Goal: Obtain resource: Obtain resource

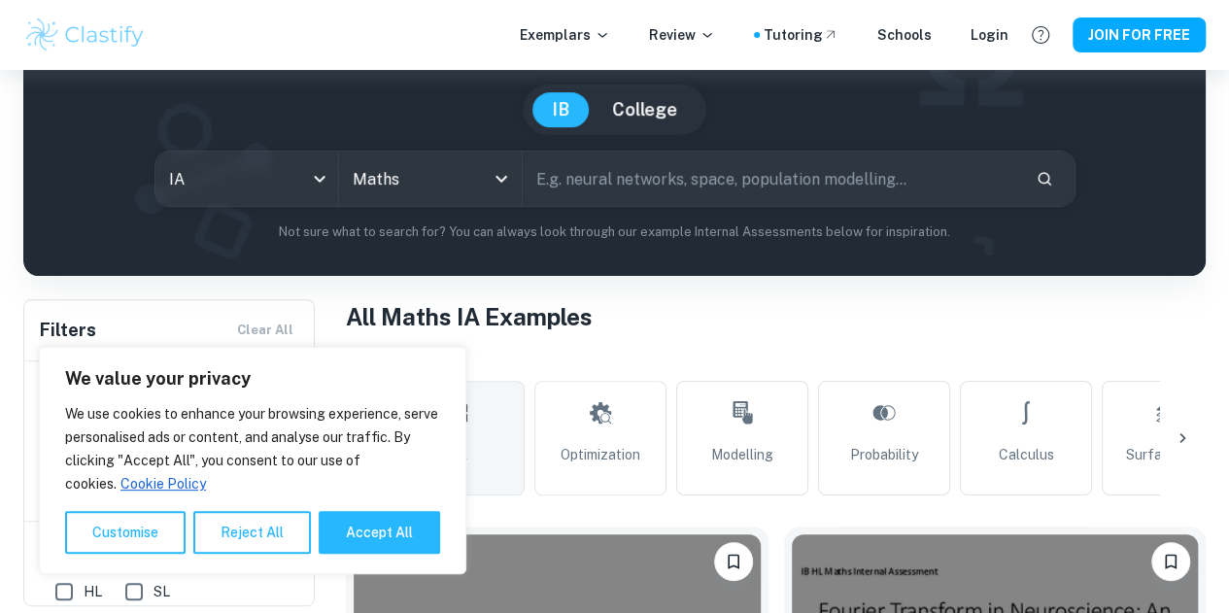
scroll to position [161, 0]
click at [359, 525] on button "Accept All" at bounding box center [379, 532] width 121 height 43
checkbox input "true"
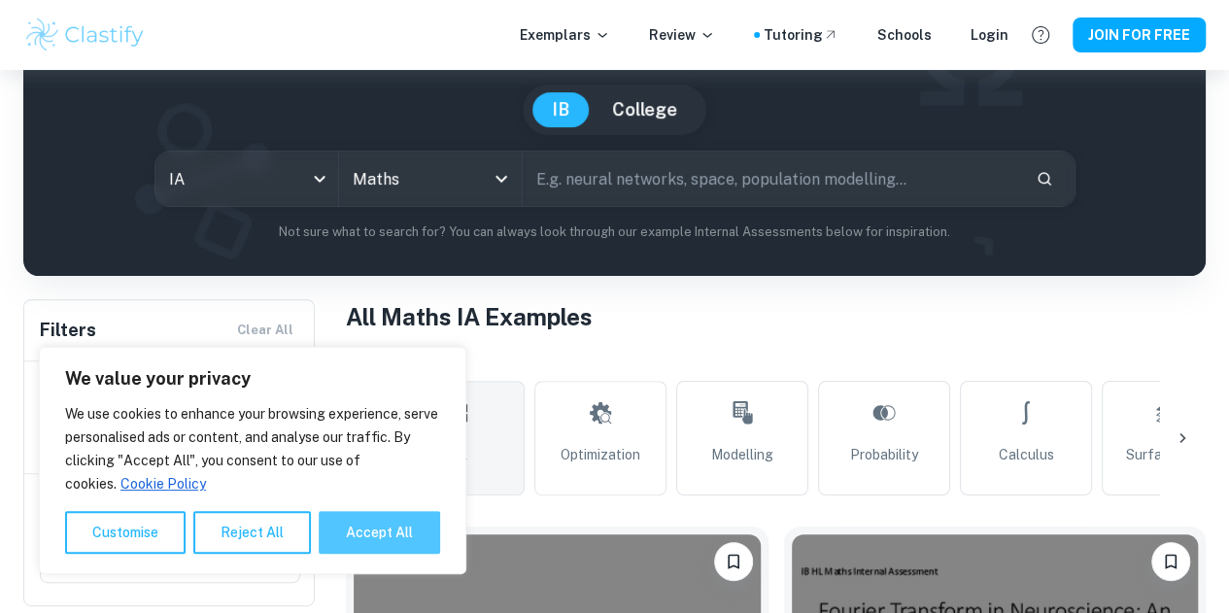
checkbox input "true"
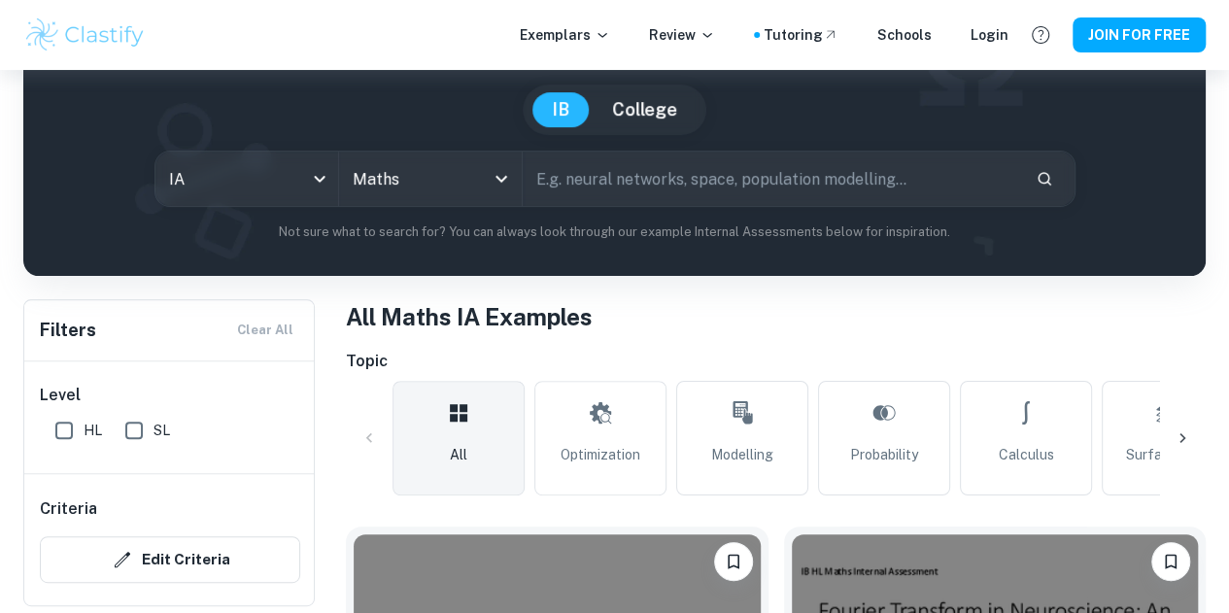
click at [71, 424] on input "HL" at bounding box center [64, 430] width 39 height 39
checkbox input "true"
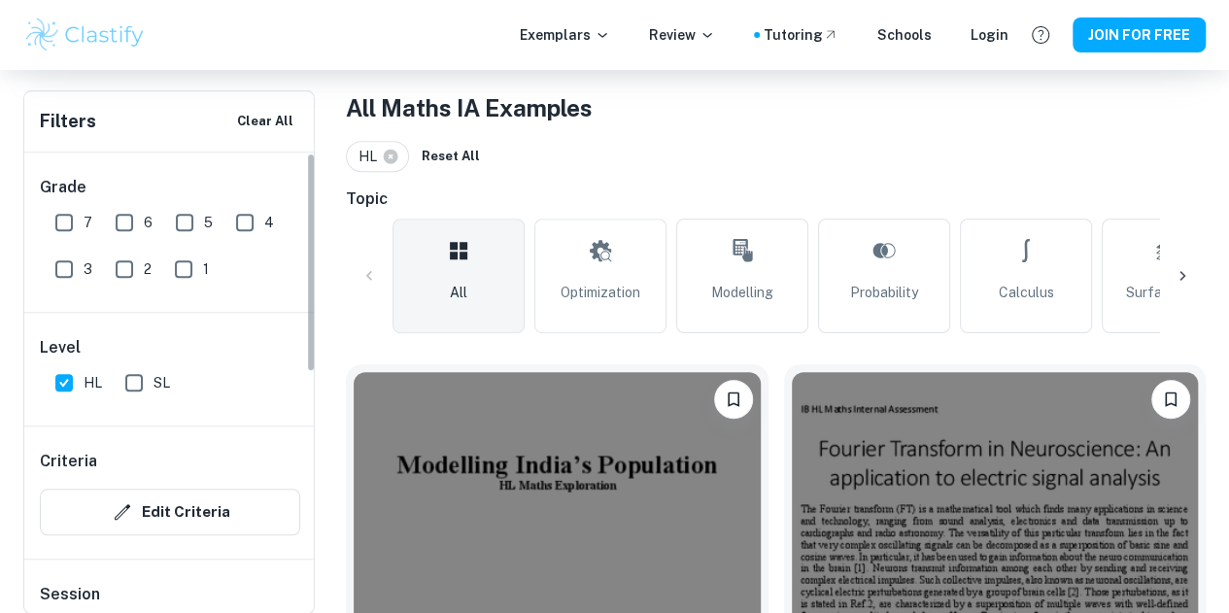
scroll to position [323, 0]
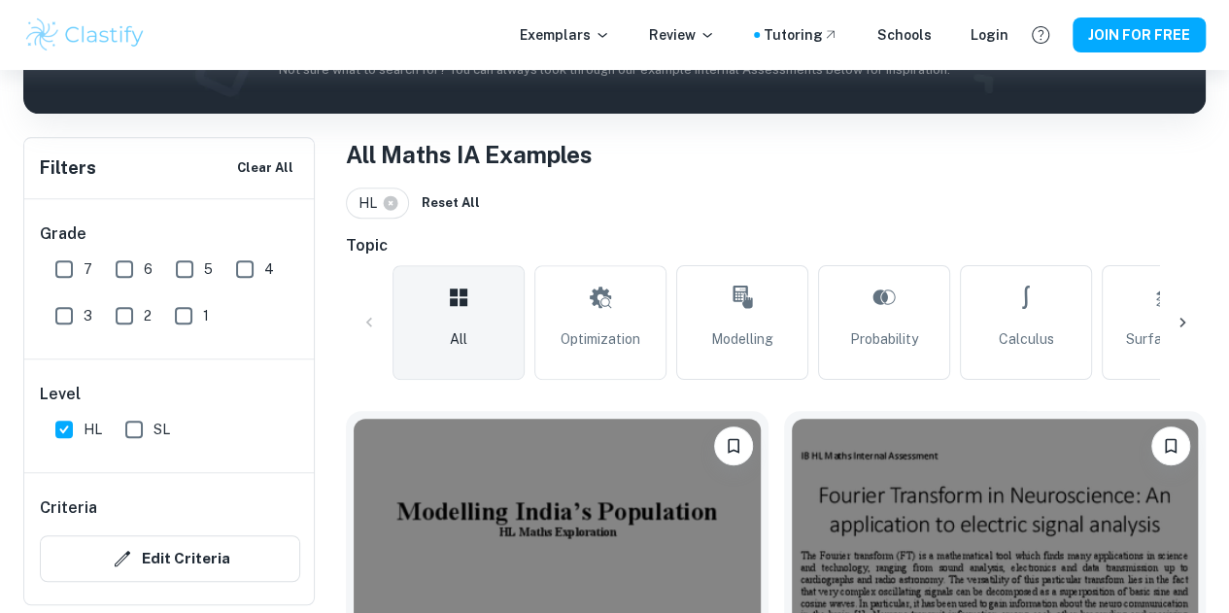
click at [124, 264] on input "6" at bounding box center [124, 269] width 39 height 39
checkbox input "true"
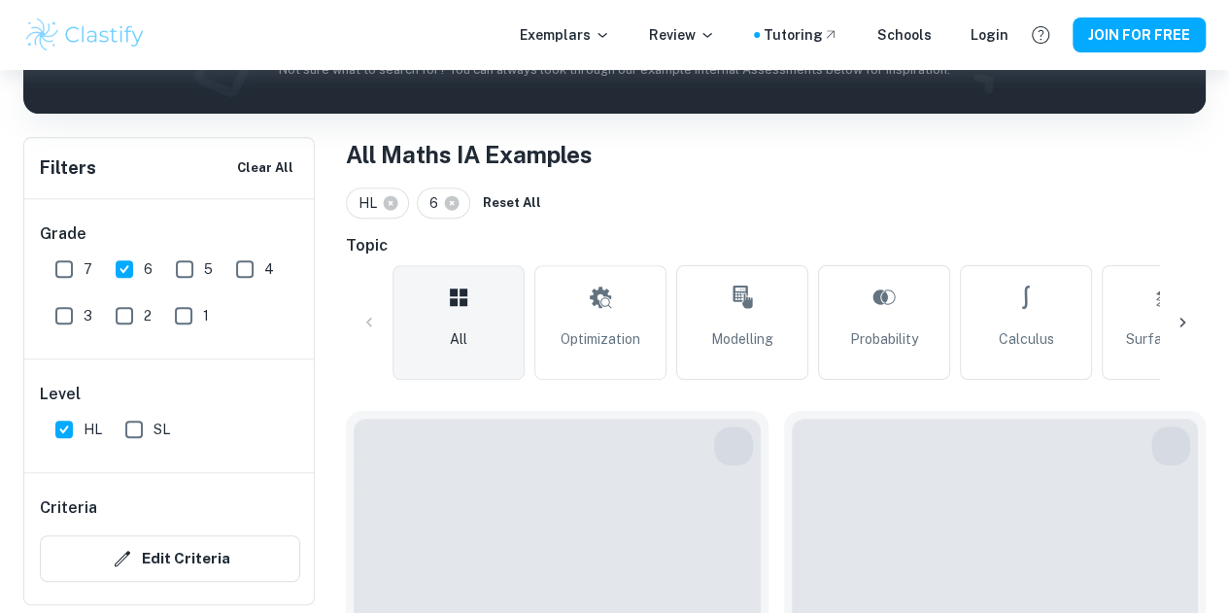
click at [57, 267] on input "7" at bounding box center [64, 269] width 39 height 39
checkbox input "true"
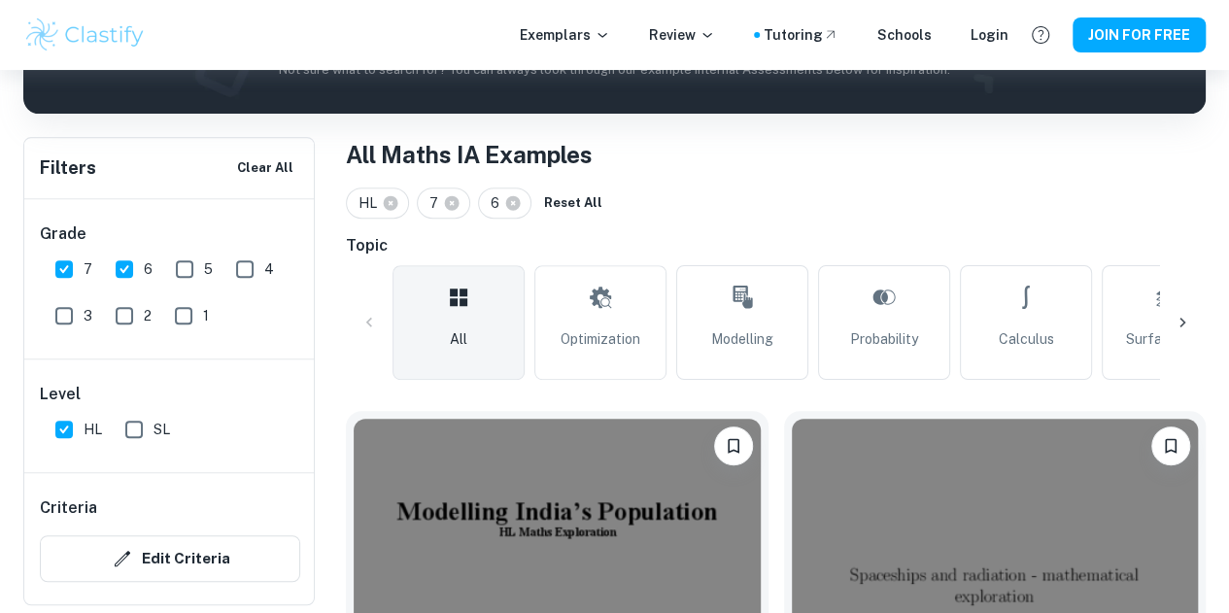
click at [190, 267] on input "5" at bounding box center [184, 269] width 39 height 39
checkbox input "true"
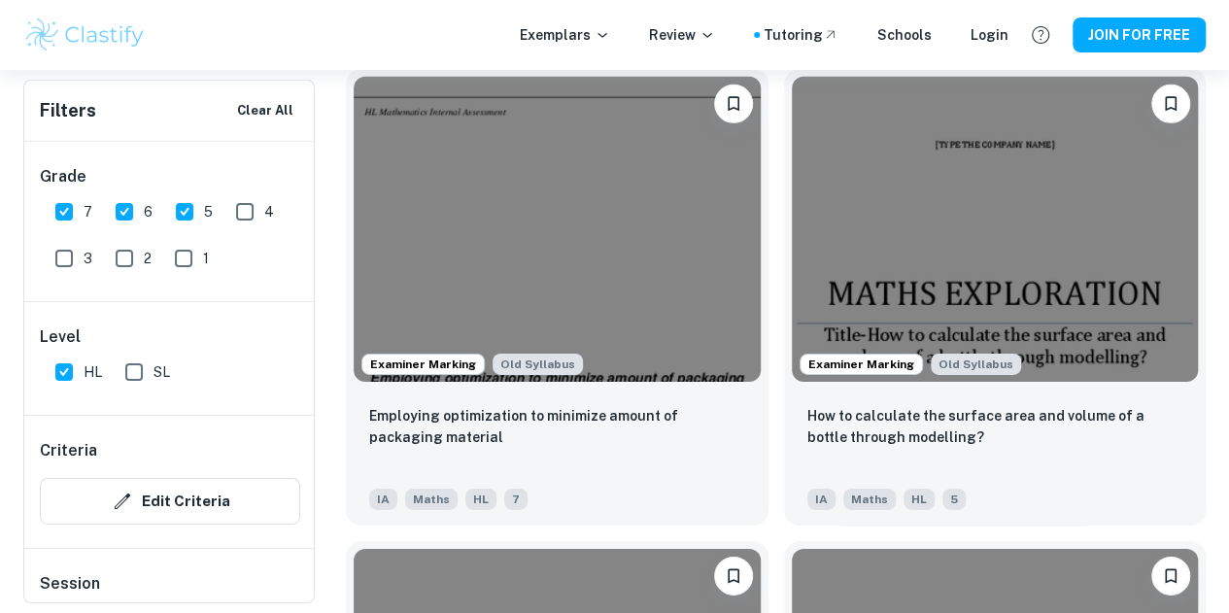
scroll to position [3052, 0]
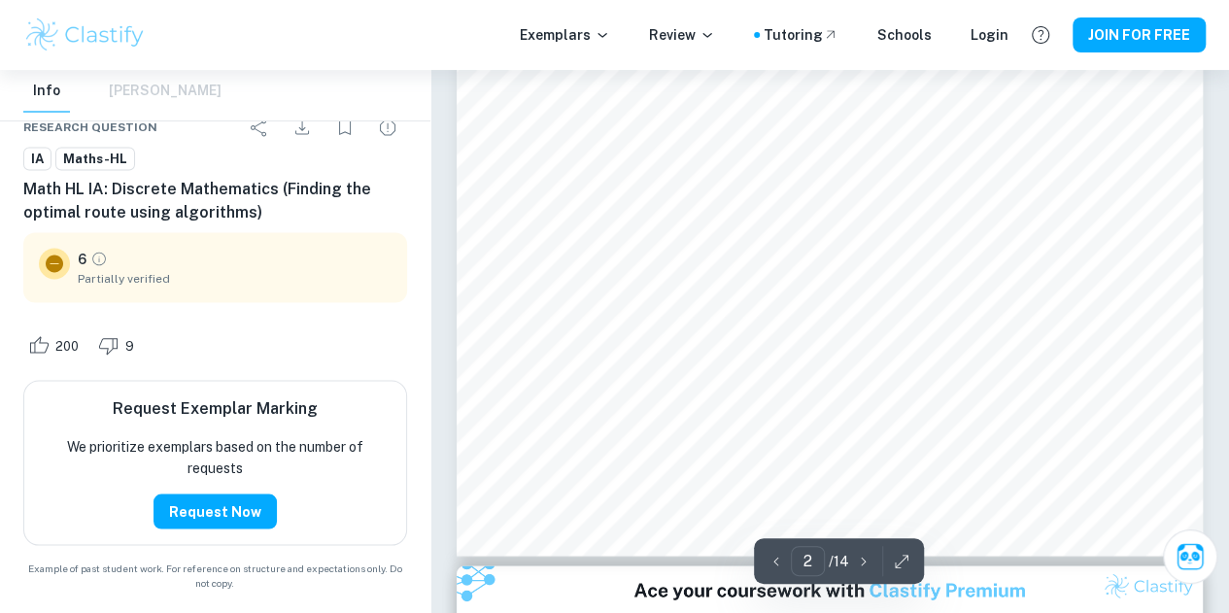
scroll to position [1780, 0]
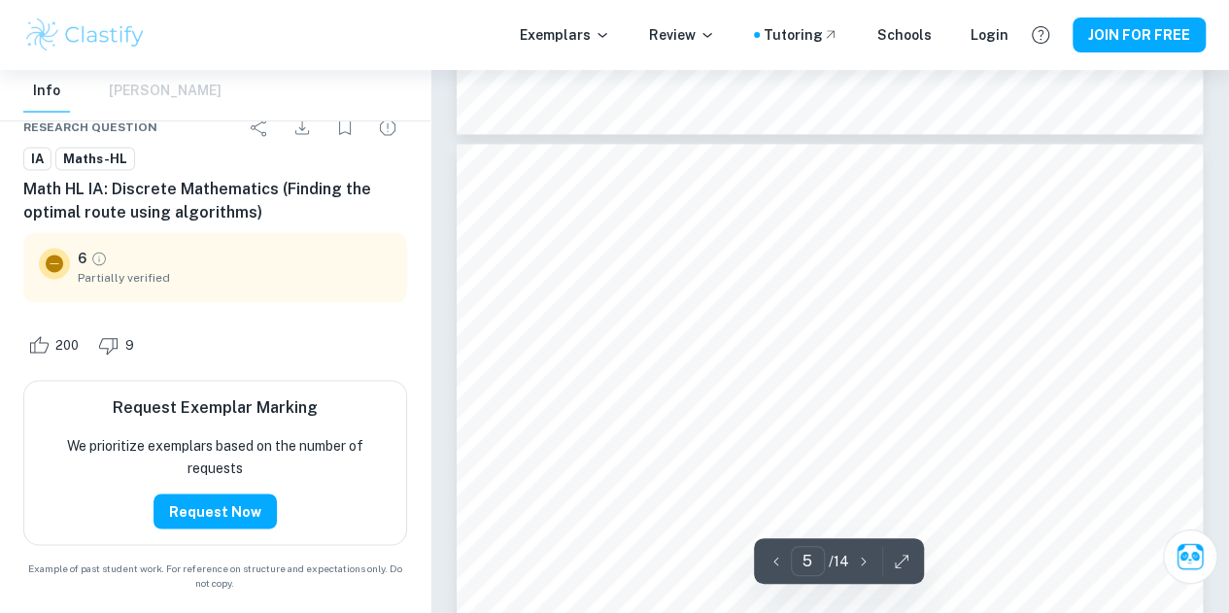
type input "6"
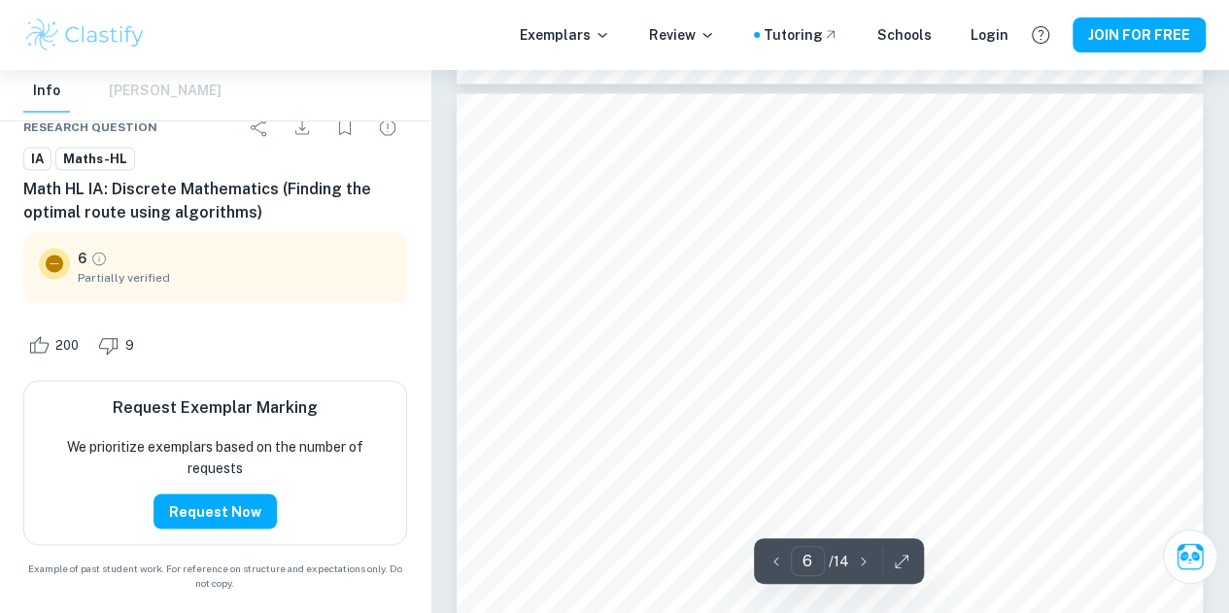
scroll to position [5342, 0]
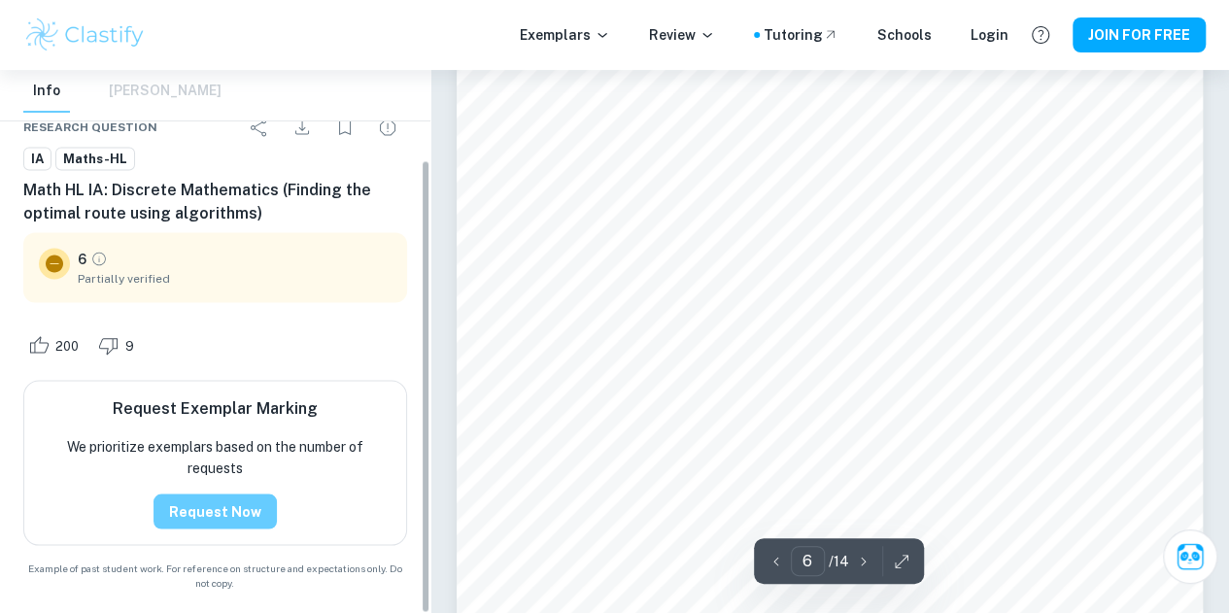
click at [241, 507] on button "Request Now" at bounding box center [214, 510] width 123 height 35
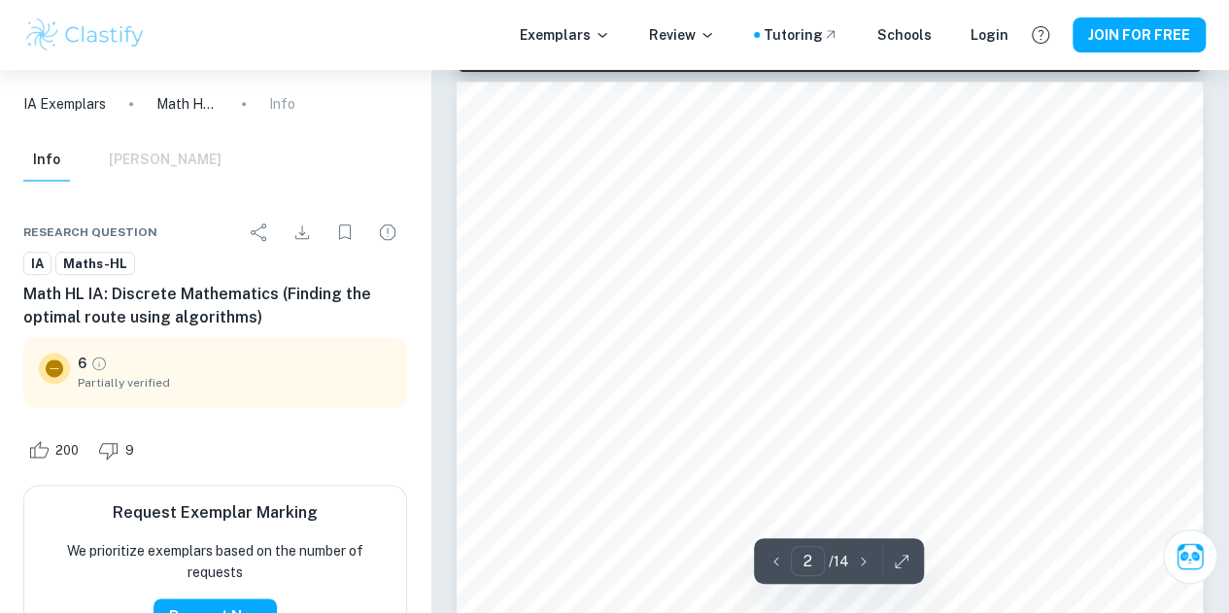
scroll to position [1502, 0]
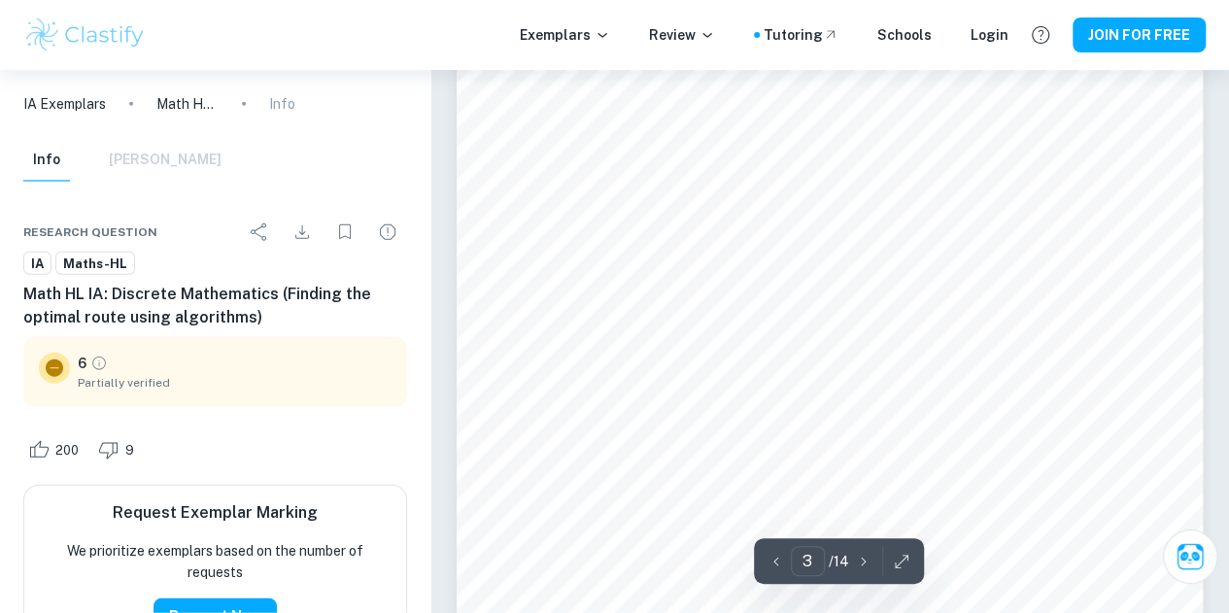
type input "2"
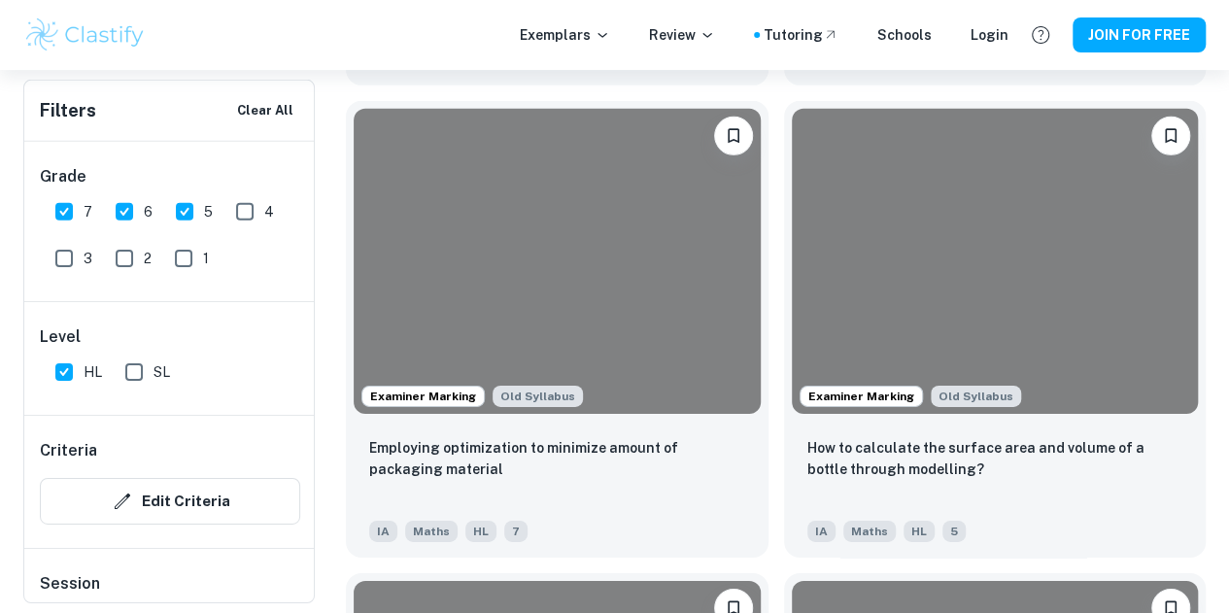
scroll to position [2889, 0]
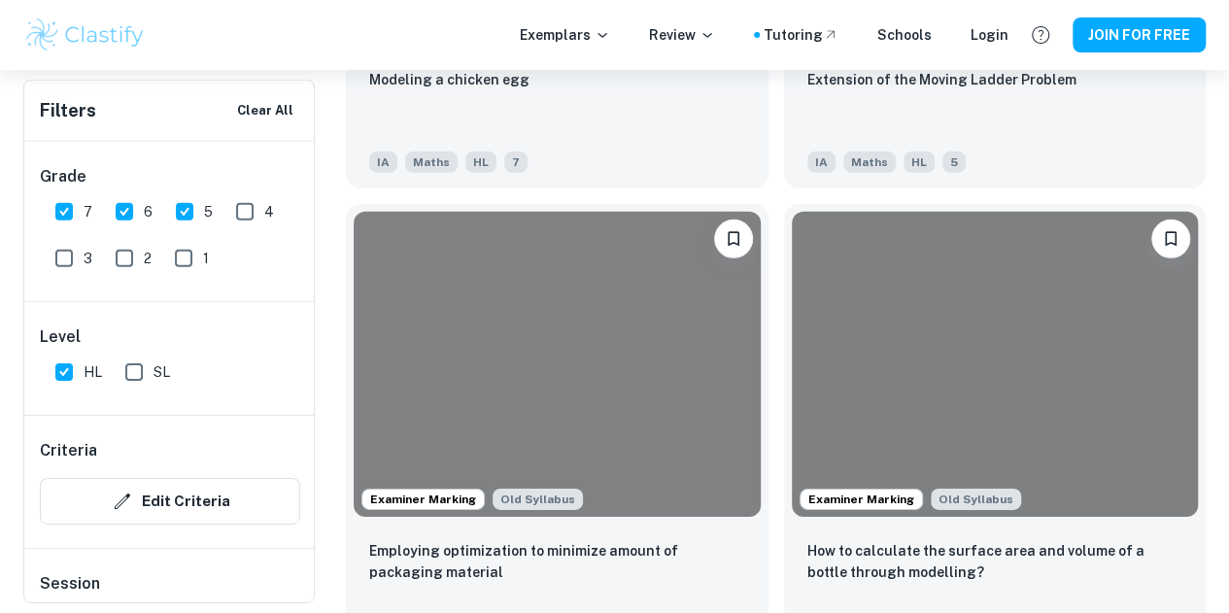
click at [142, 366] on input "SL" at bounding box center [134, 372] width 39 height 39
checkbox input "true"
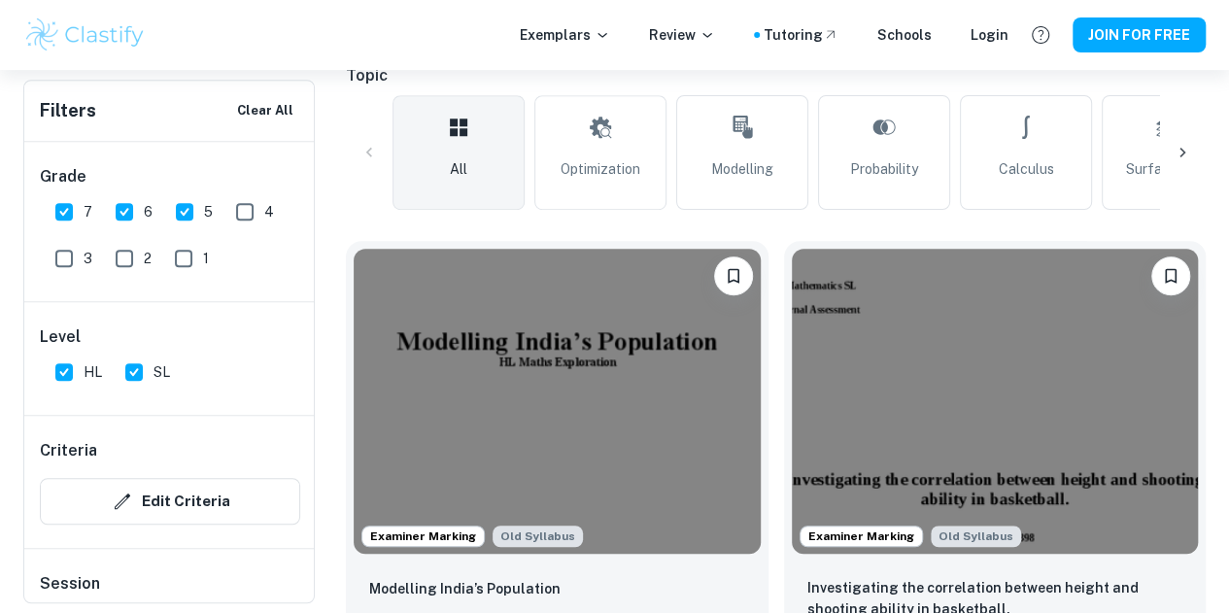
scroll to position [461, 0]
